Goal: Transaction & Acquisition: Purchase product/service

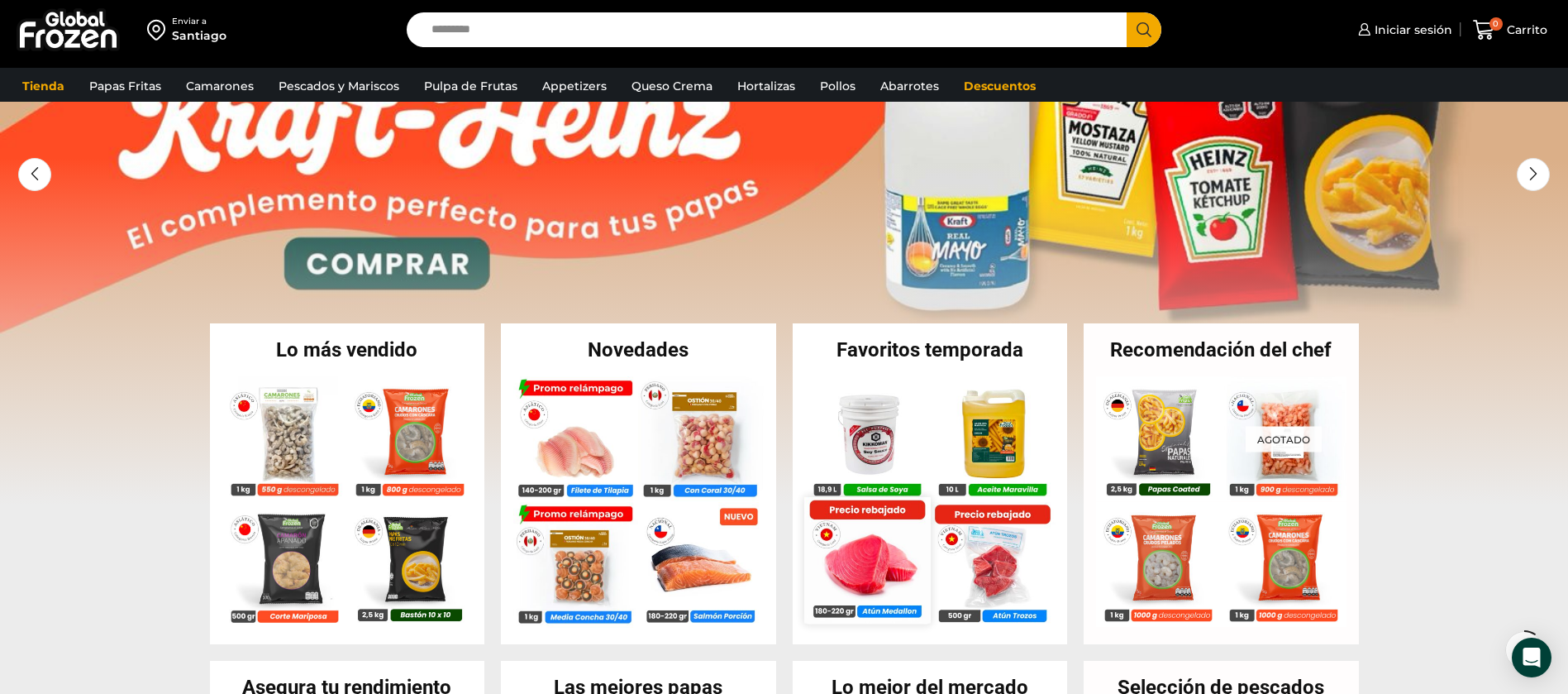
scroll to position [124, 0]
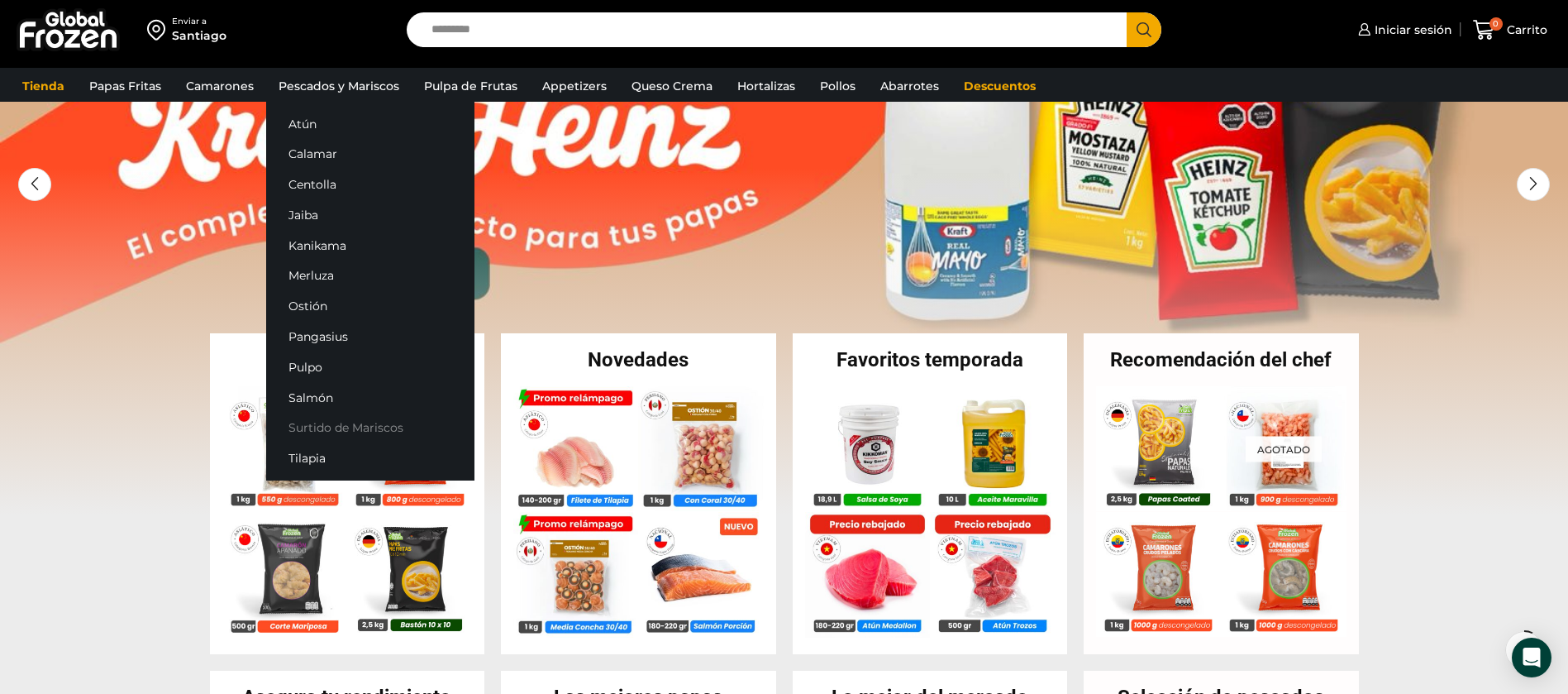
click at [373, 421] on link "Surtido de Mariscos" at bounding box center [370, 428] width 208 height 30
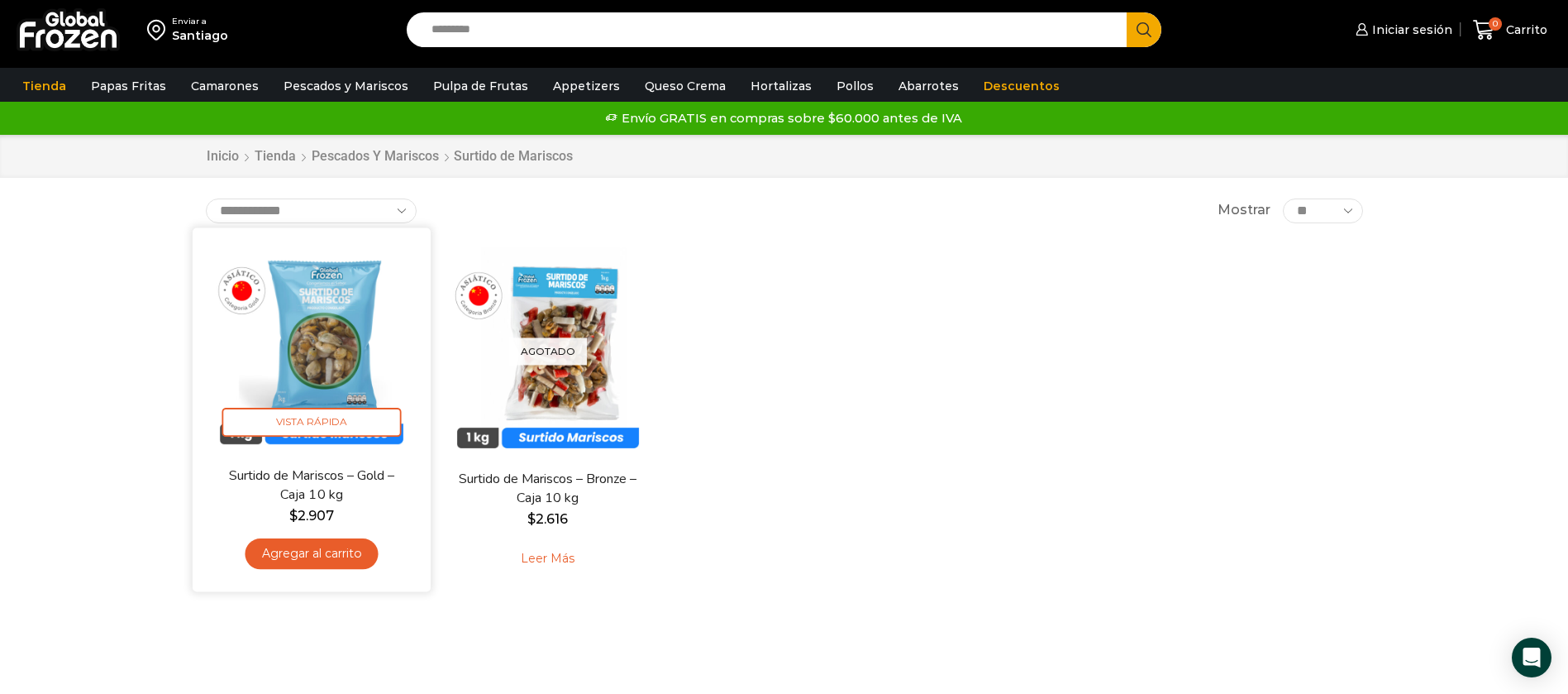
click at [316, 333] on img at bounding box center [311, 346] width 213 height 213
